Goal: Task Accomplishment & Management: Complete application form

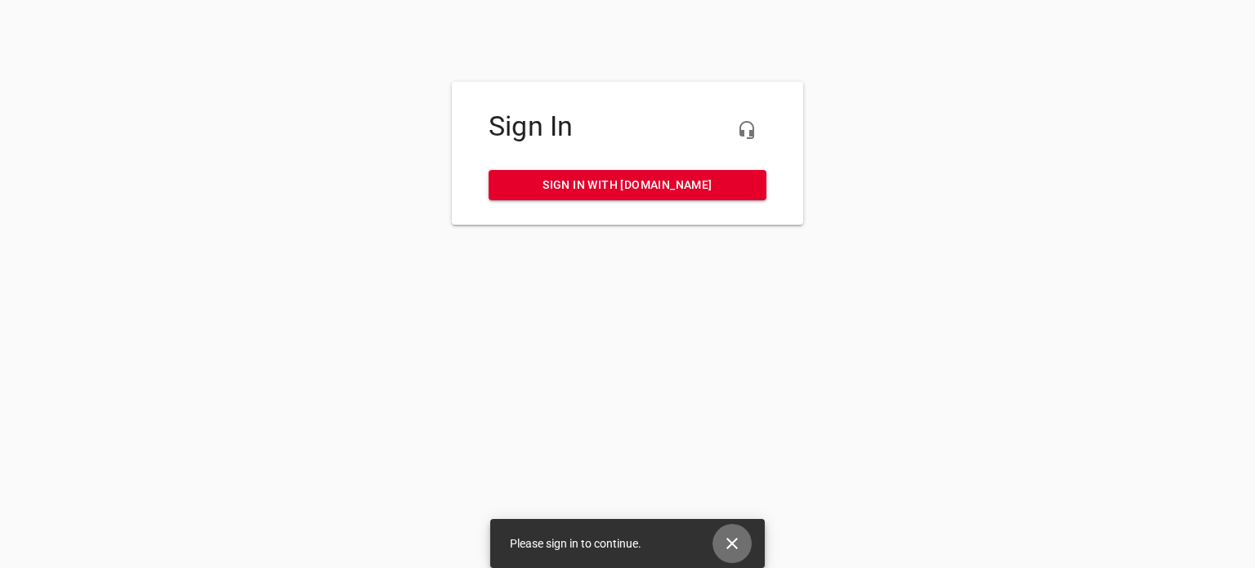
drag, startPoint x: 742, startPoint y: 546, endPoint x: 702, endPoint y: 494, distance: 65.2
click at [742, 546] on button "Close" at bounding box center [732, 543] width 39 height 39
